Goal: Information Seeking & Learning: Learn about a topic

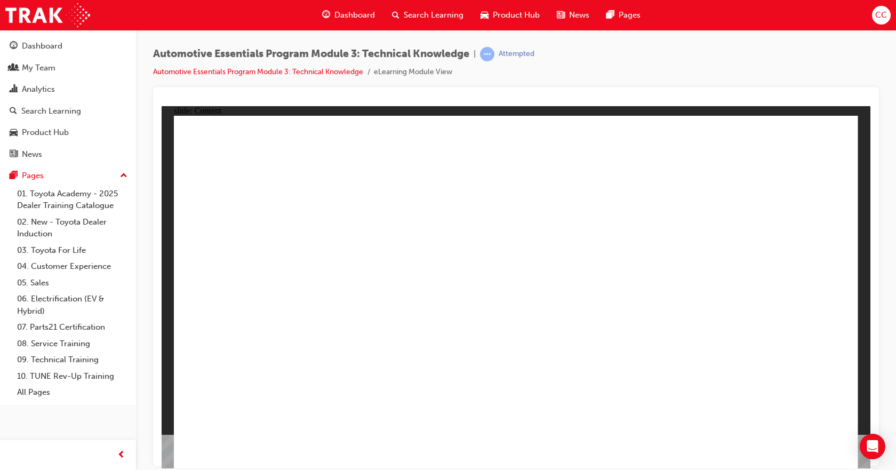
drag, startPoint x: 162, startPoint y: 106, endPoint x: 802, endPoint y: 449, distance: 726.7
radio input "true"
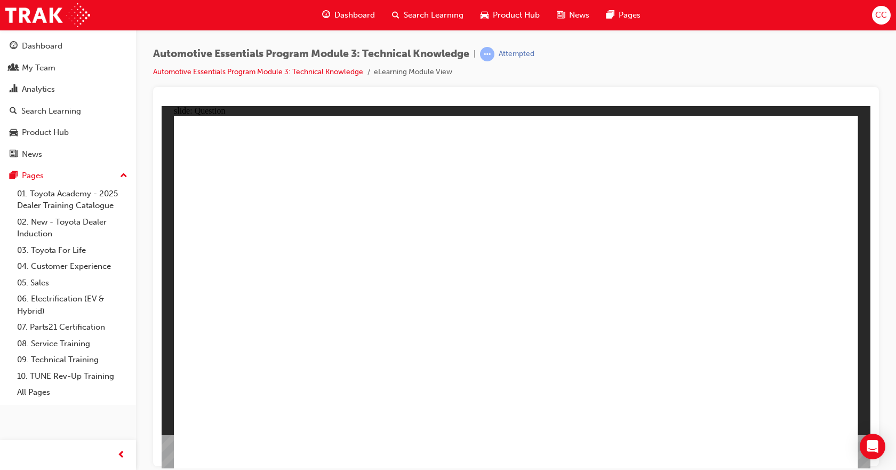
radio input "true"
drag, startPoint x: 777, startPoint y: 434, endPoint x: 785, endPoint y: 439, distance: 9.3
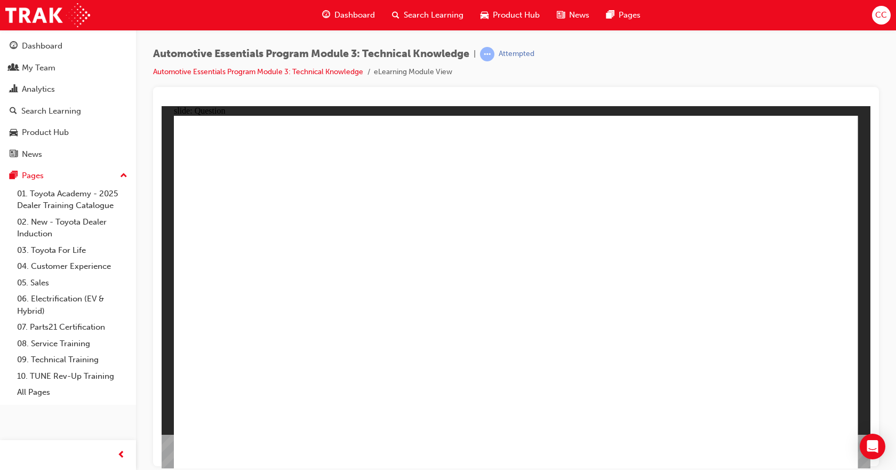
radio input "true"
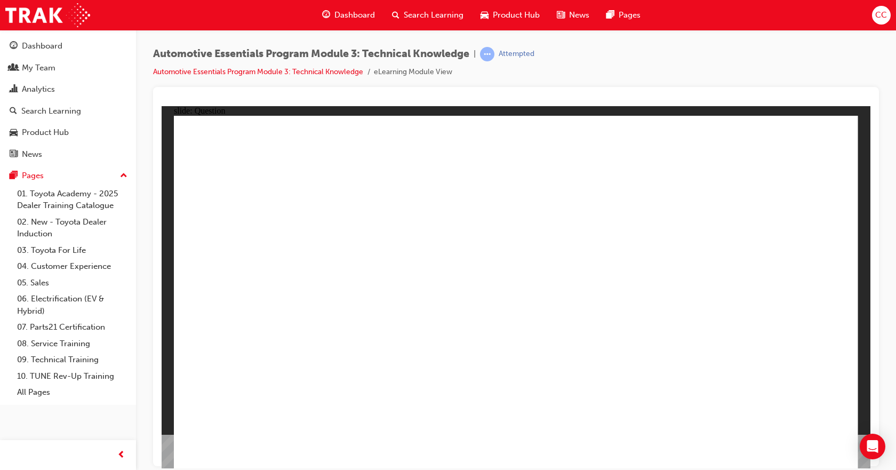
radio input "true"
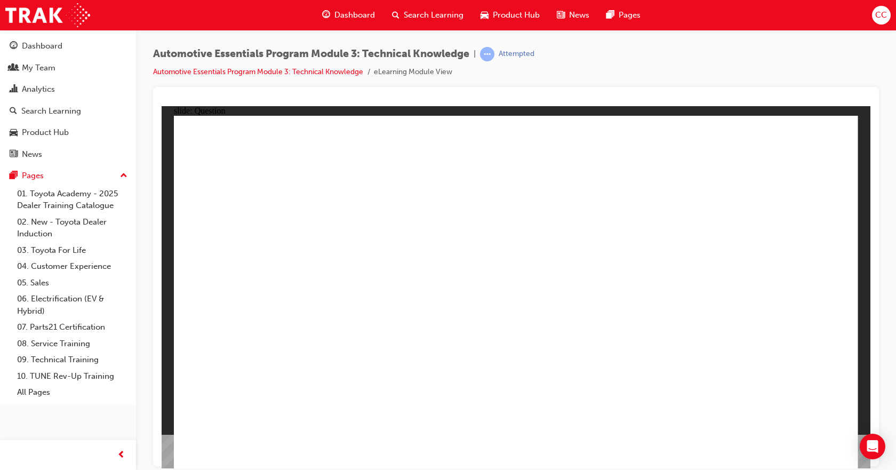
radio input "false"
radio input "true"
radio input "false"
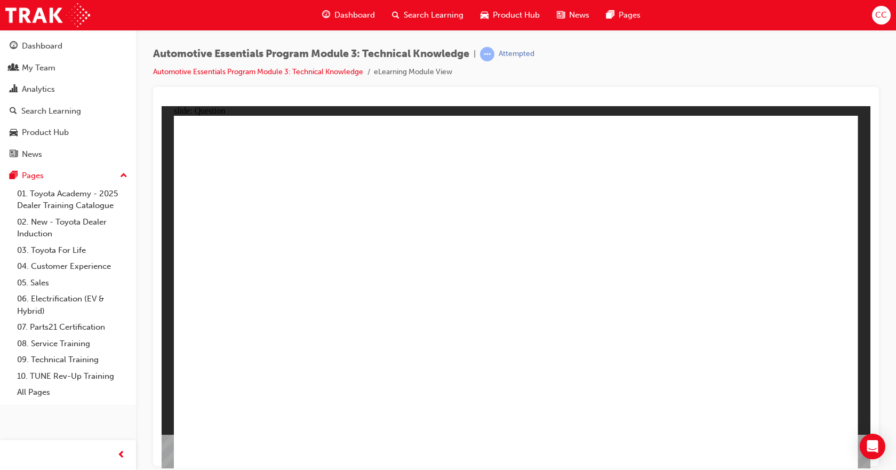
radio input "true"
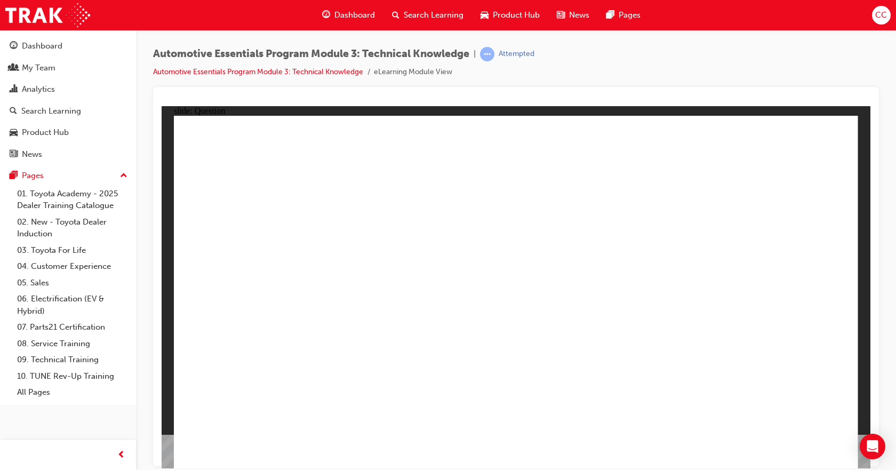
radio input "true"
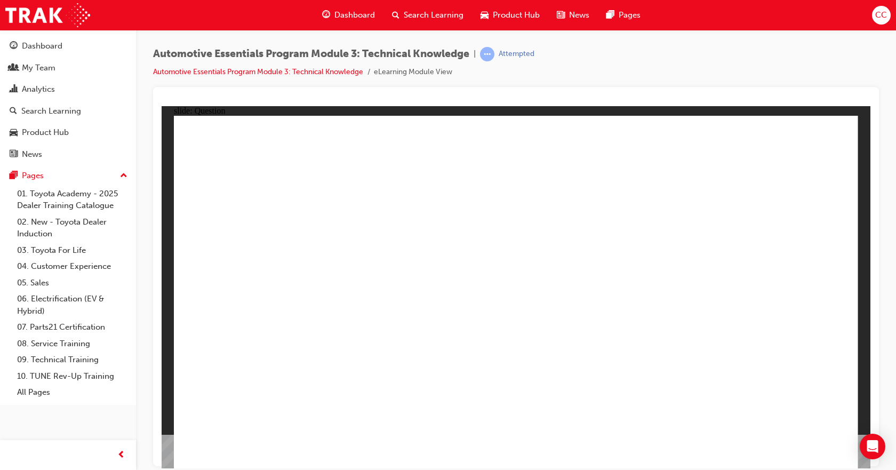
drag, startPoint x: 514, startPoint y: 345, endPoint x: 518, endPoint y: 351, distance: 6.5
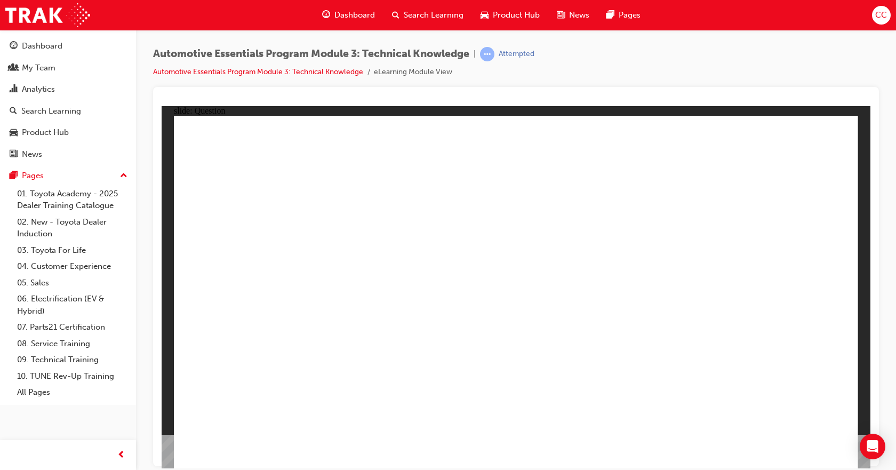
radio input "true"
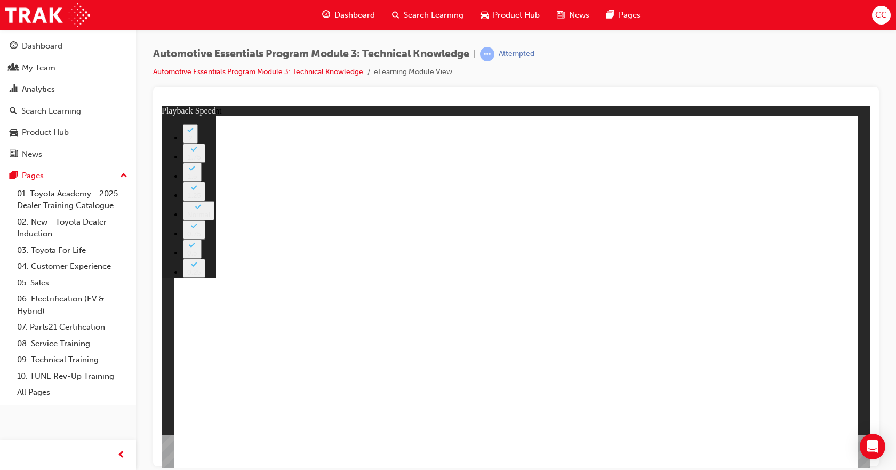
type input "227"
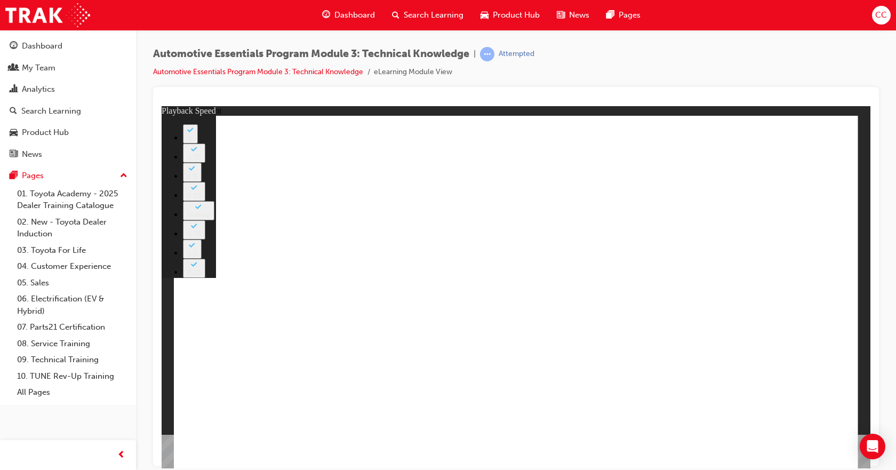
type input "3"
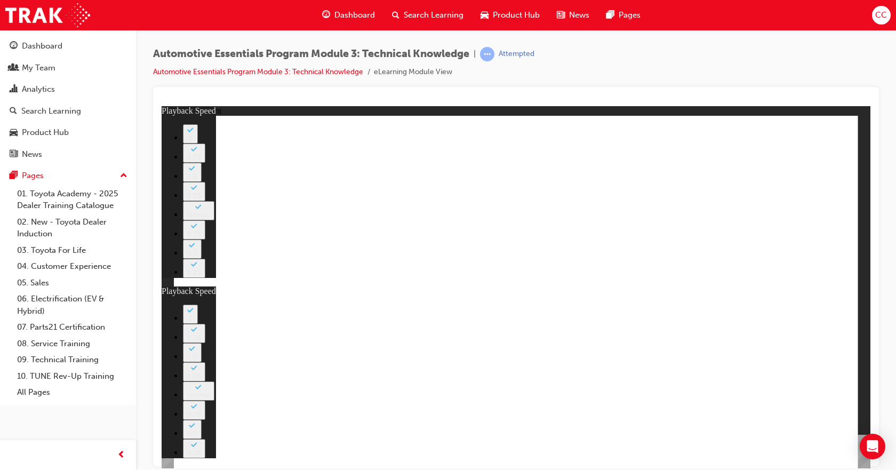
type input "2"
type input "3"
type input "2"
